Goal: Entertainment & Leisure: Browse casually

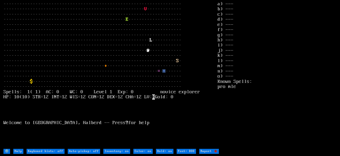
click at [307, 104] on stats "a) --- b) --- c) --- d) --- e) --- f) --- g) --- h) --- i) --- j) --- k) --- l)…" at bounding box center [276, 75] width 119 height 146
